Goal: Find specific page/section: Find specific page/section

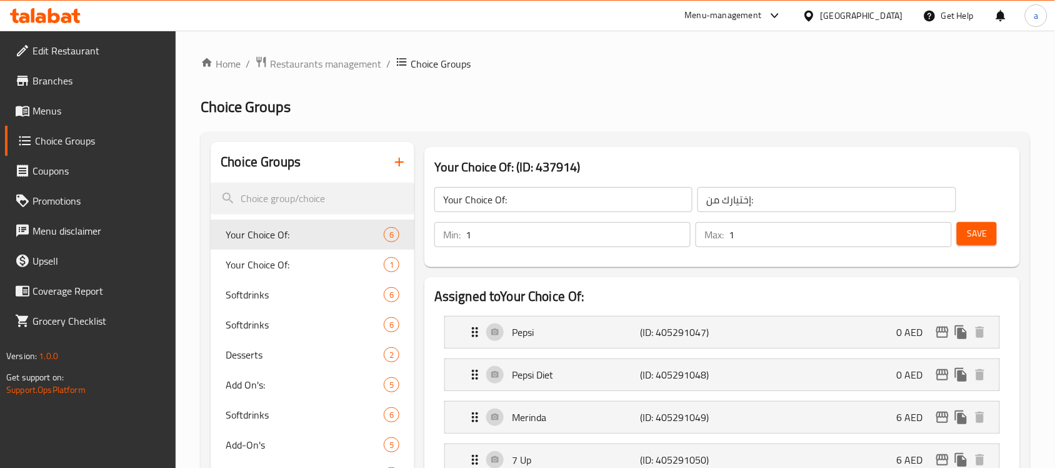
scroll to position [78, 0]
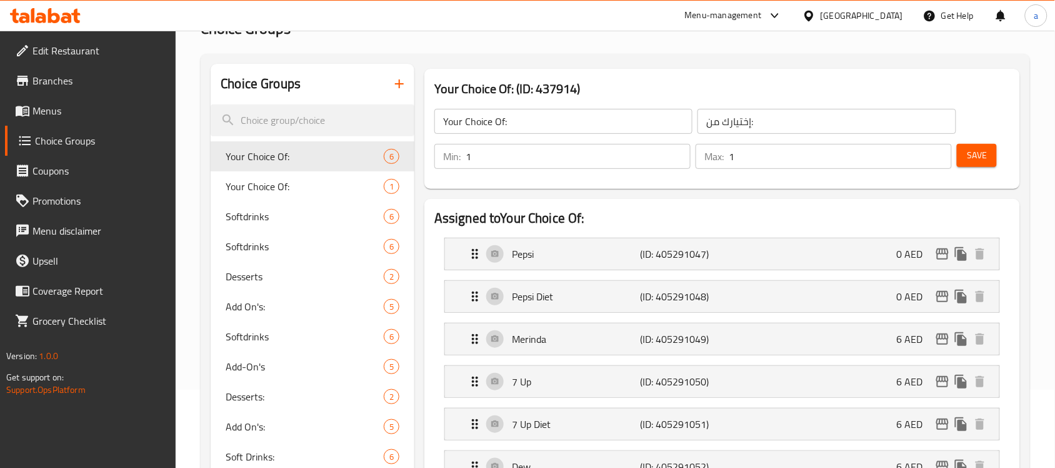
click at [873, 20] on div "[GEOGRAPHIC_DATA]" at bounding box center [862, 16] width 83 height 14
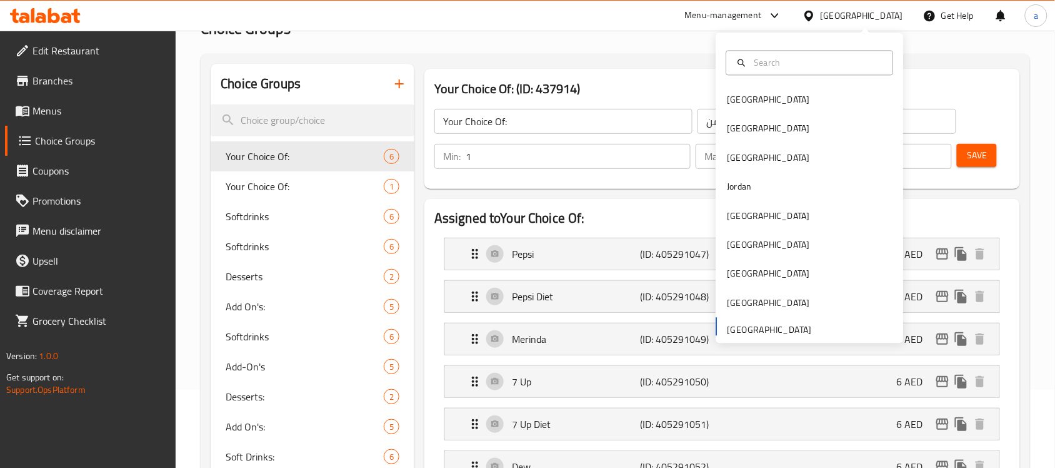
click at [108, 86] on span "Branches" at bounding box center [100, 80] width 134 height 15
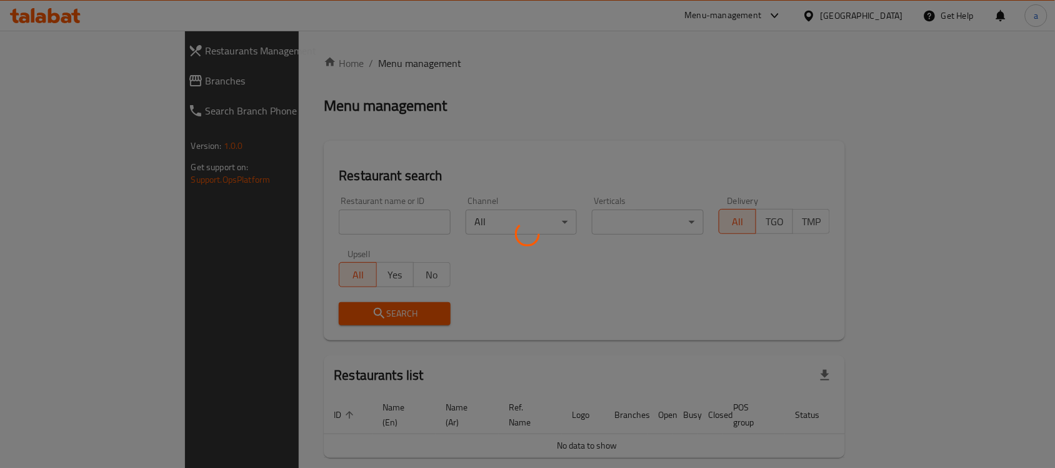
click at [759, 13] on div at bounding box center [527, 234] width 1055 height 468
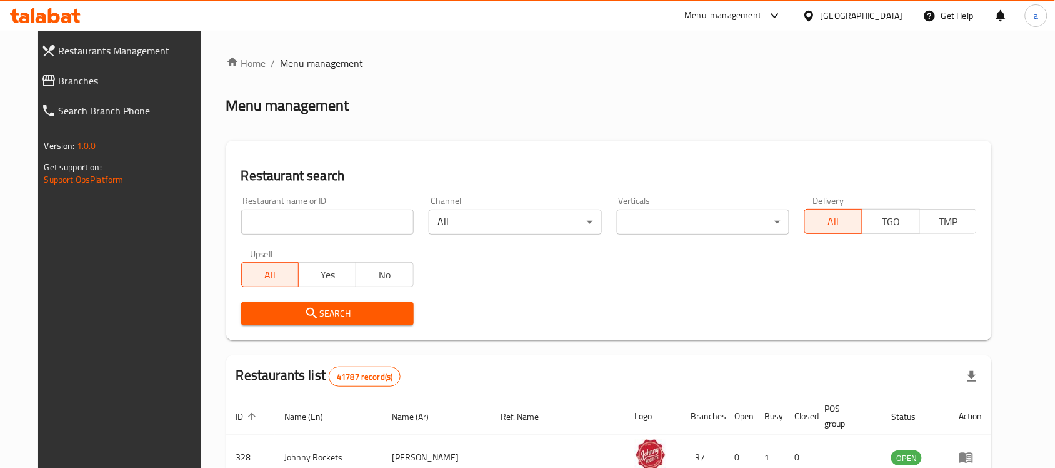
click at [761, 31] on div "​ Menu-management United Arab Emirates Get Help a Restaurants Management Branch…" at bounding box center [527, 249] width 1055 height 437
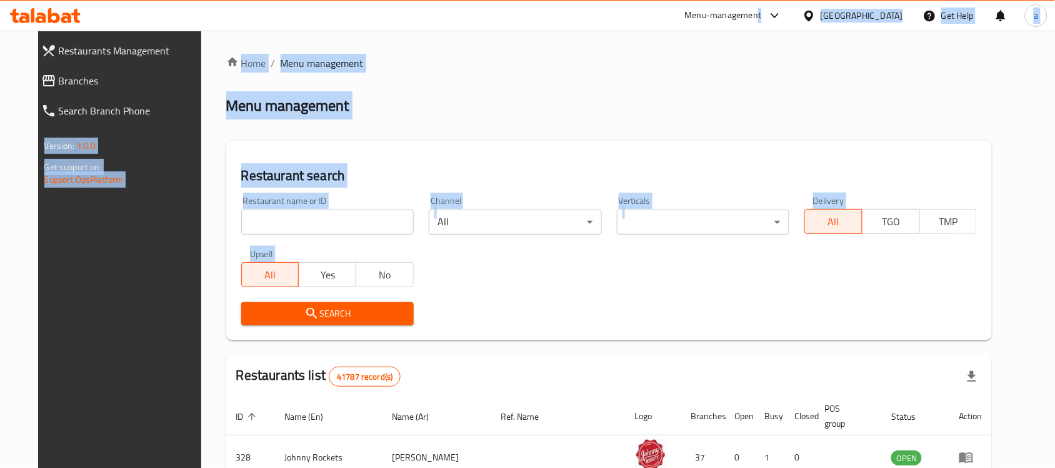
click at [757, 19] on div "Menu-management" at bounding box center [723, 15] width 77 height 15
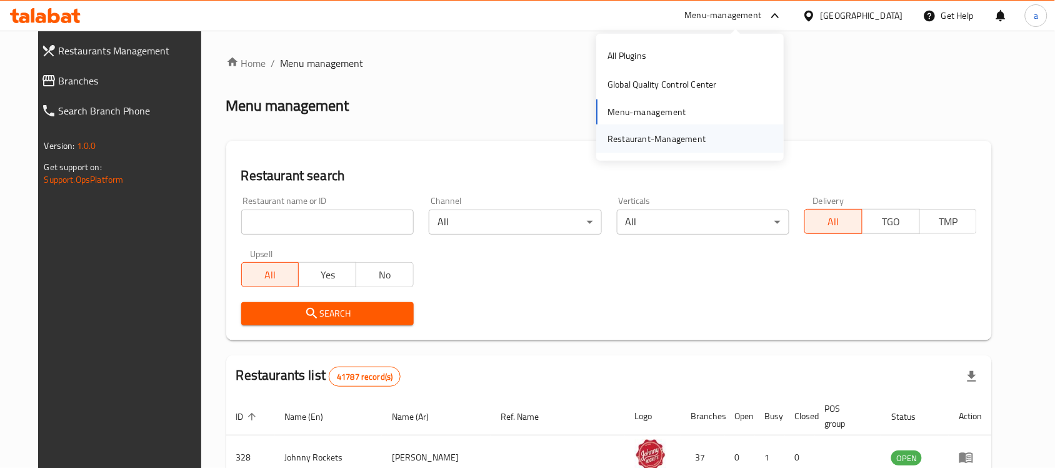
click at [680, 133] on div "Restaurant-Management" at bounding box center [657, 139] width 98 height 14
